Goal: Information Seeking & Learning: Learn about a topic

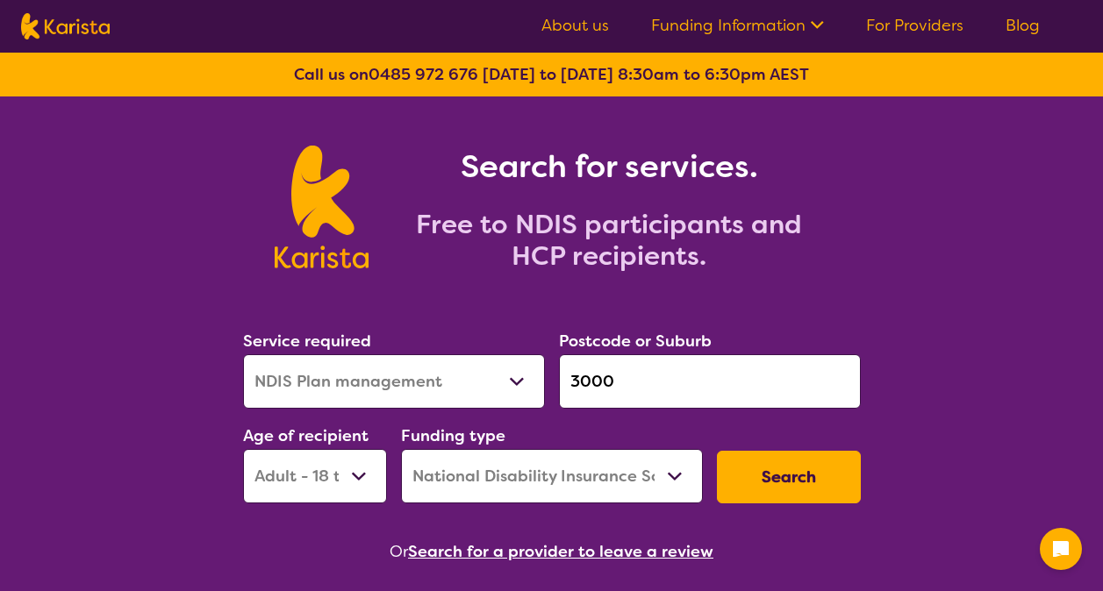
select select "NDIS Plan management"
select select "AD"
select select "NDIS"
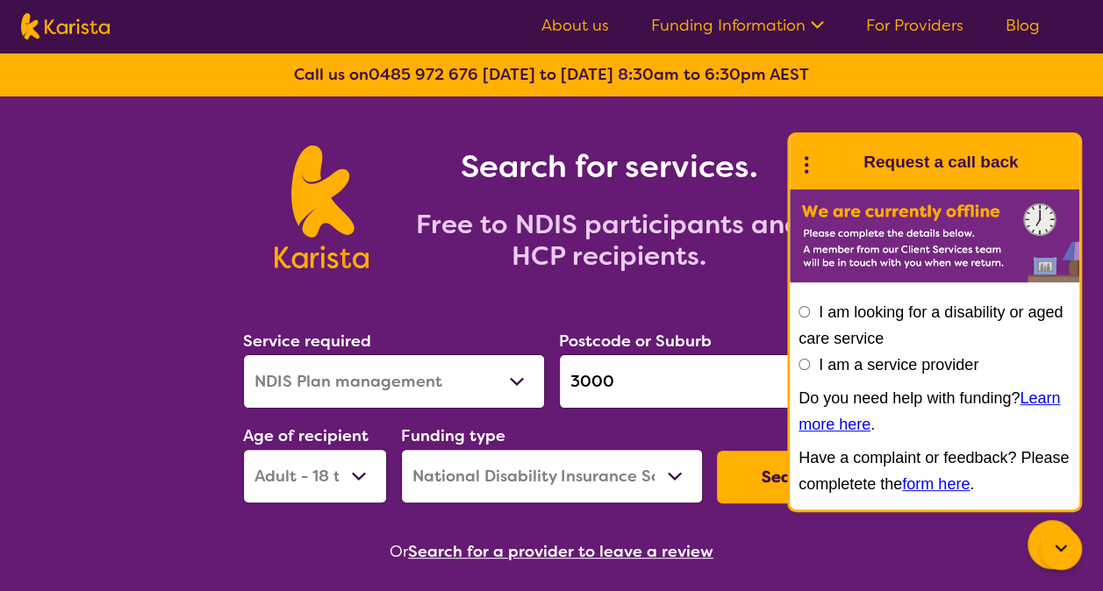
click at [741, 476] on button "Search" at bounding box center [789, 477] width 144 height 53
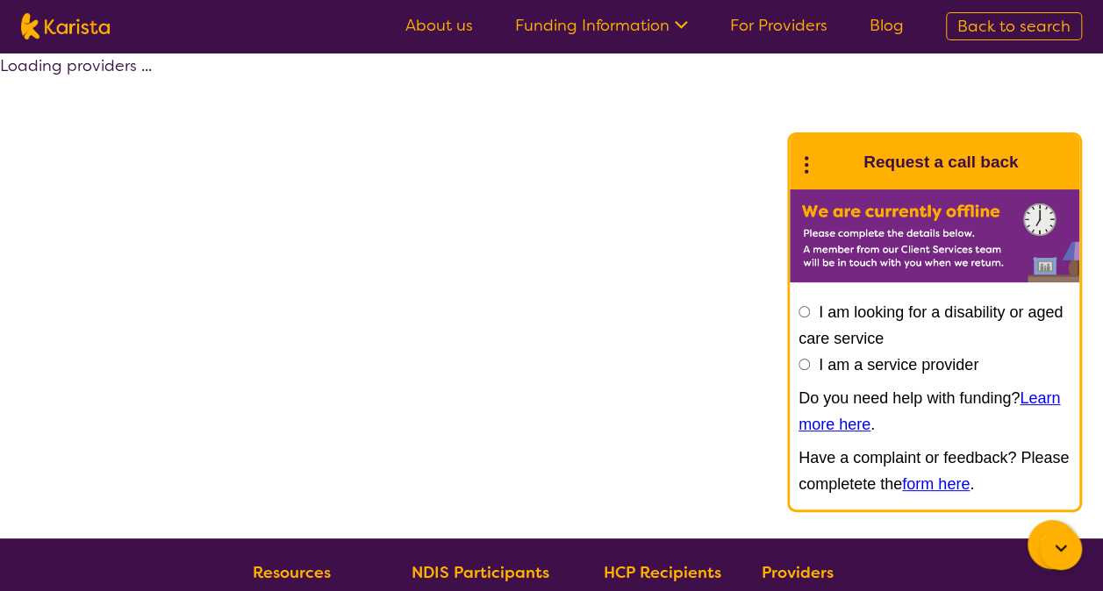
select select "by_score"
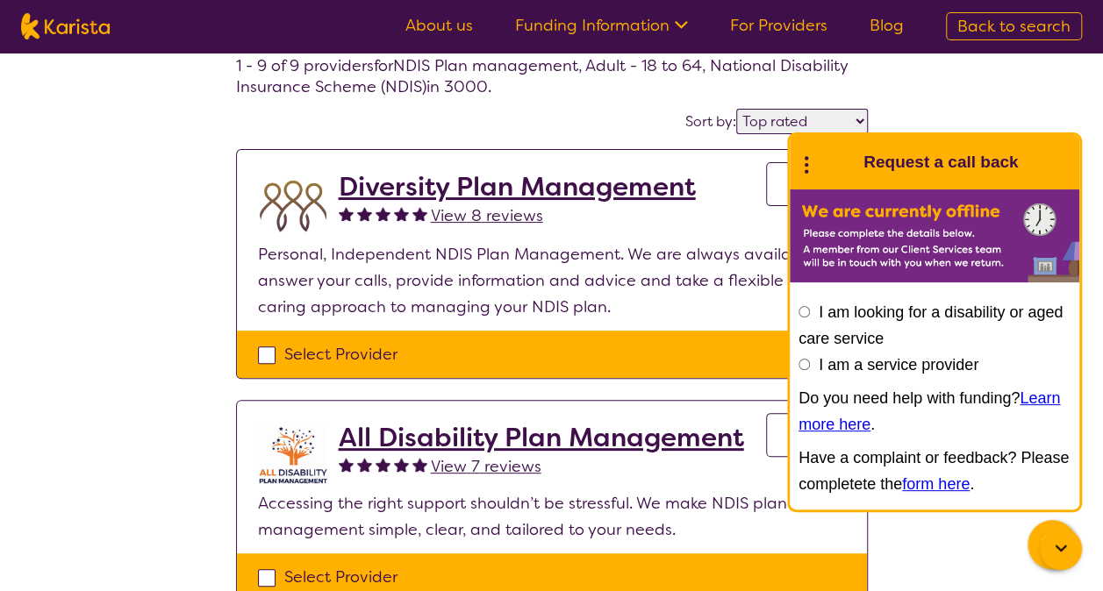
scroll to position [123, 0]
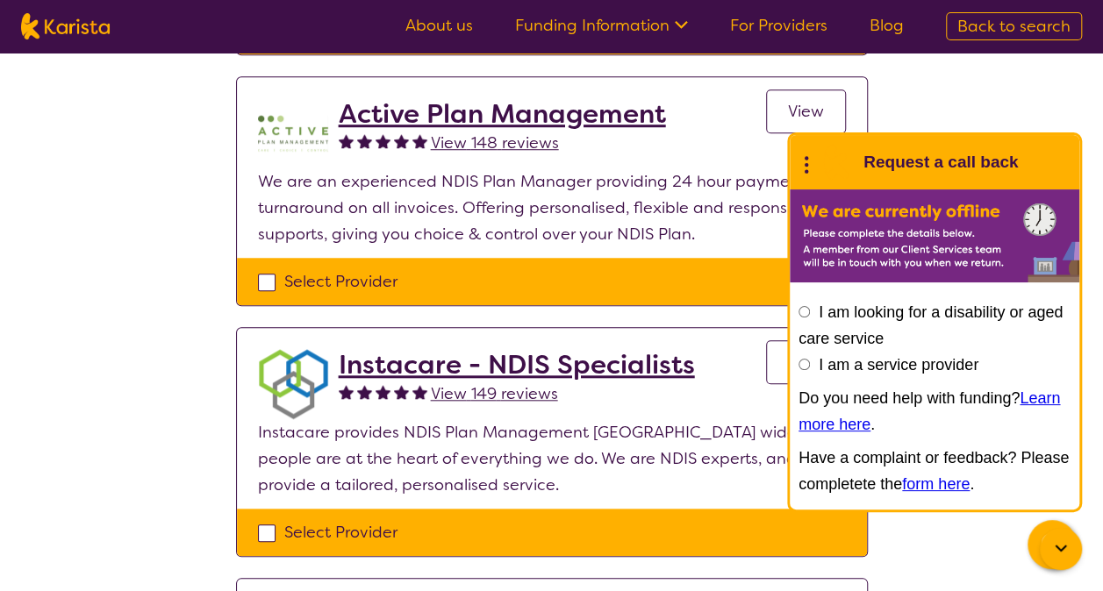
scroll to position [648, 0]
